Goal: Register for event/course

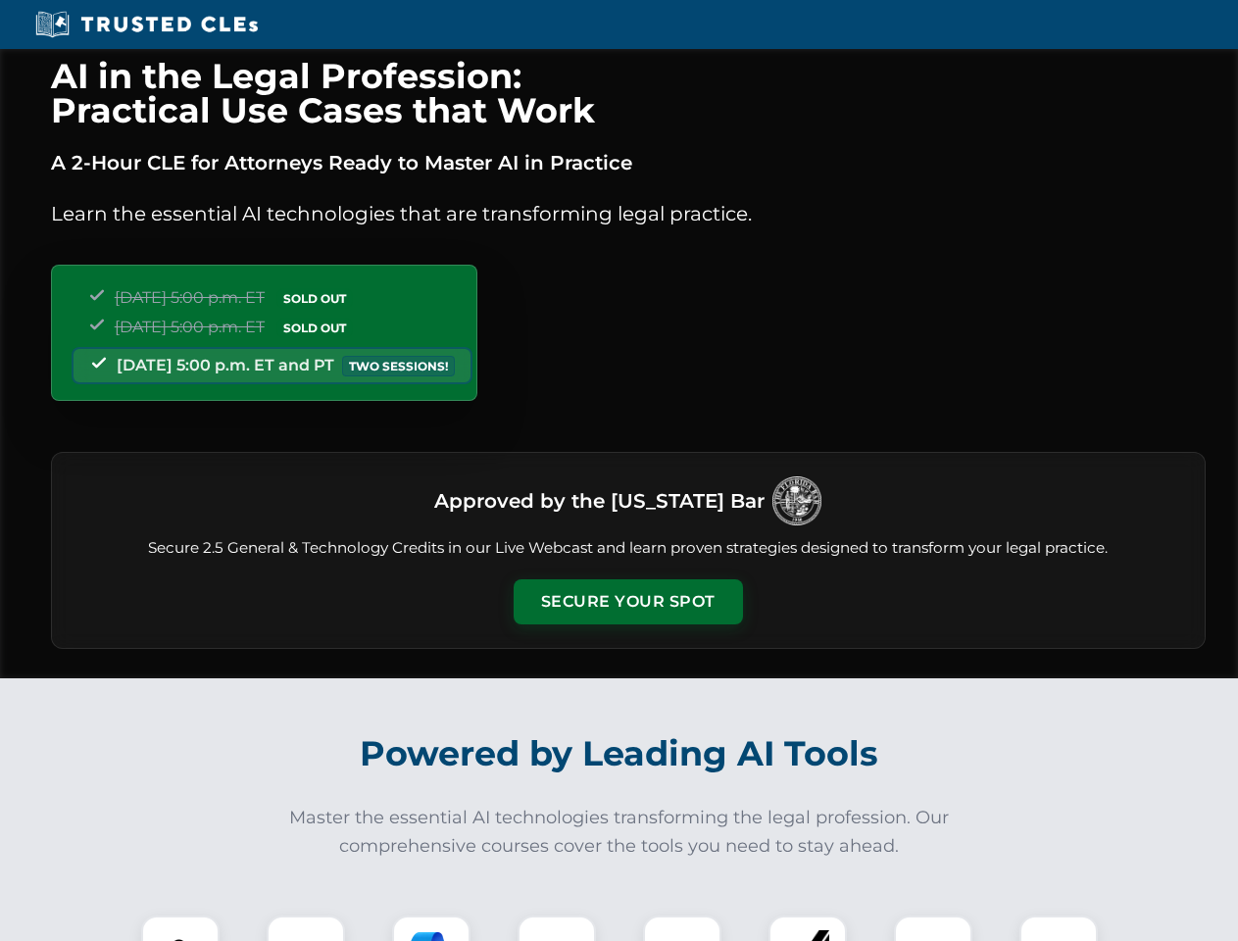
click at [628, 602] on button "Secure Your Spot" at bounding box center [628, 601] width 229 height 45
click at [180, 929] on img at bounding box center [180, 955] width 57 height 57
